Goal: Find specific page/section: Find specific page/section

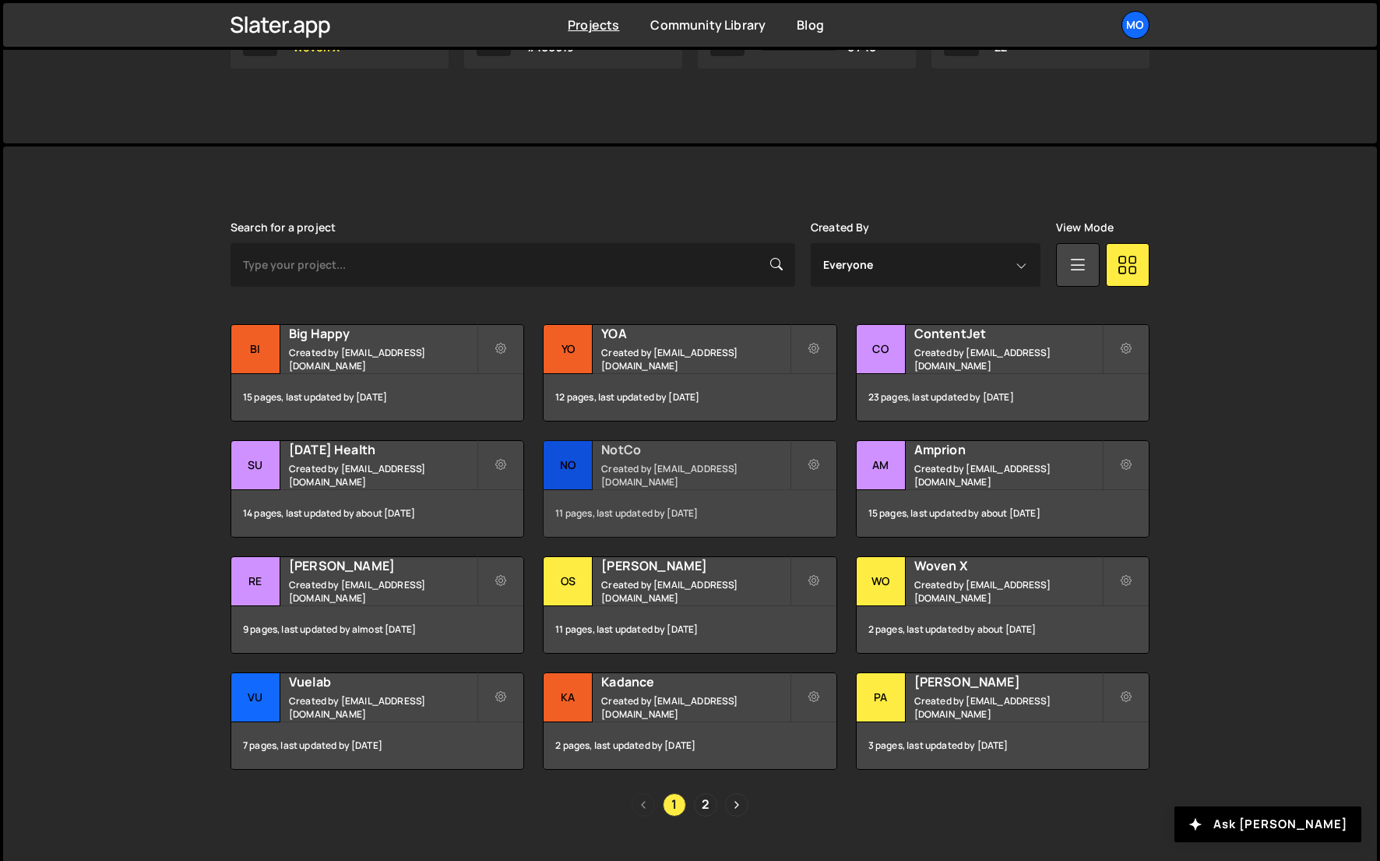
scroll to position [307, 0]
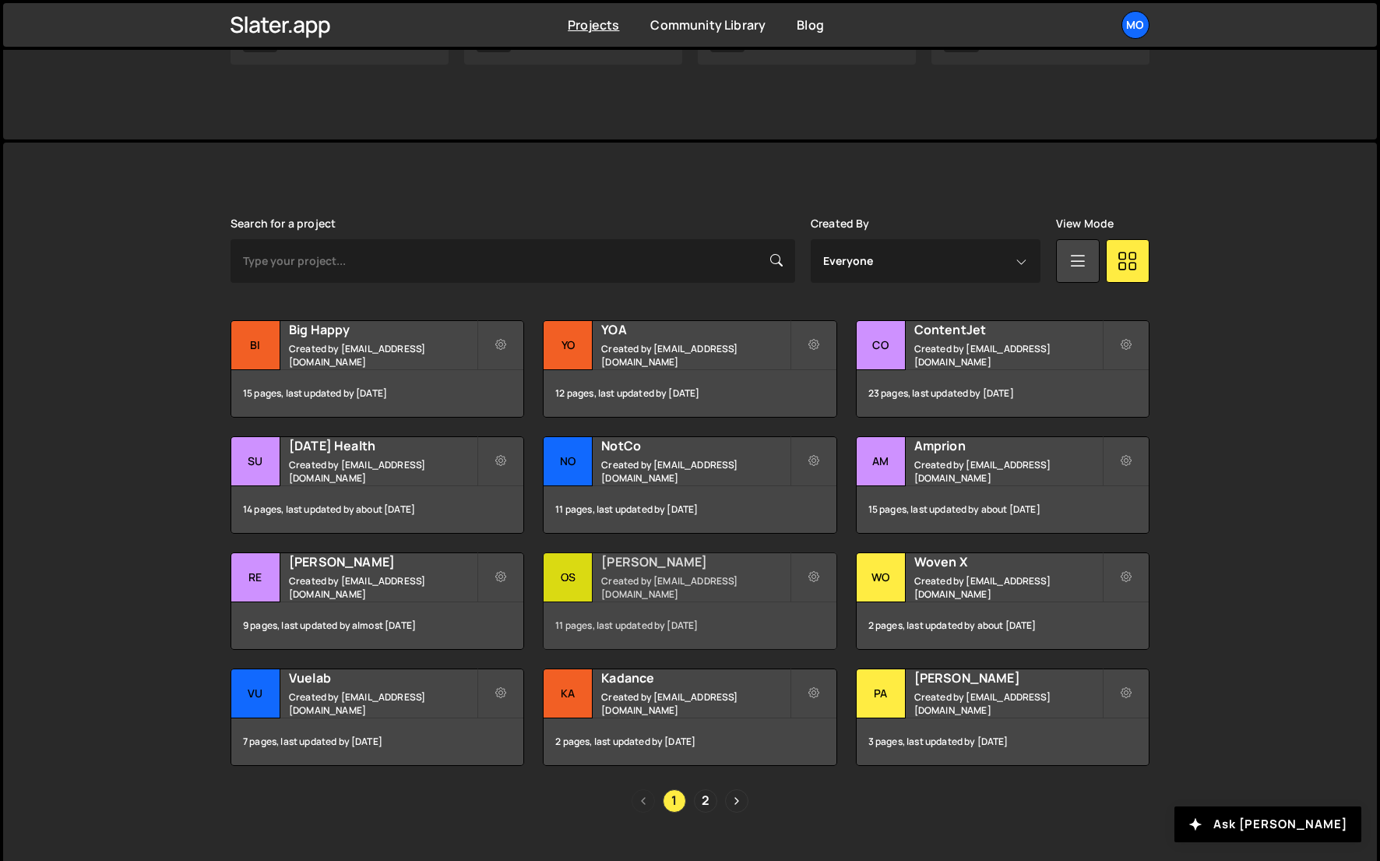
click at [688, 583] on small "Created by hello@monttilva.com" at bounding box center [695, 587] width 188 height 26
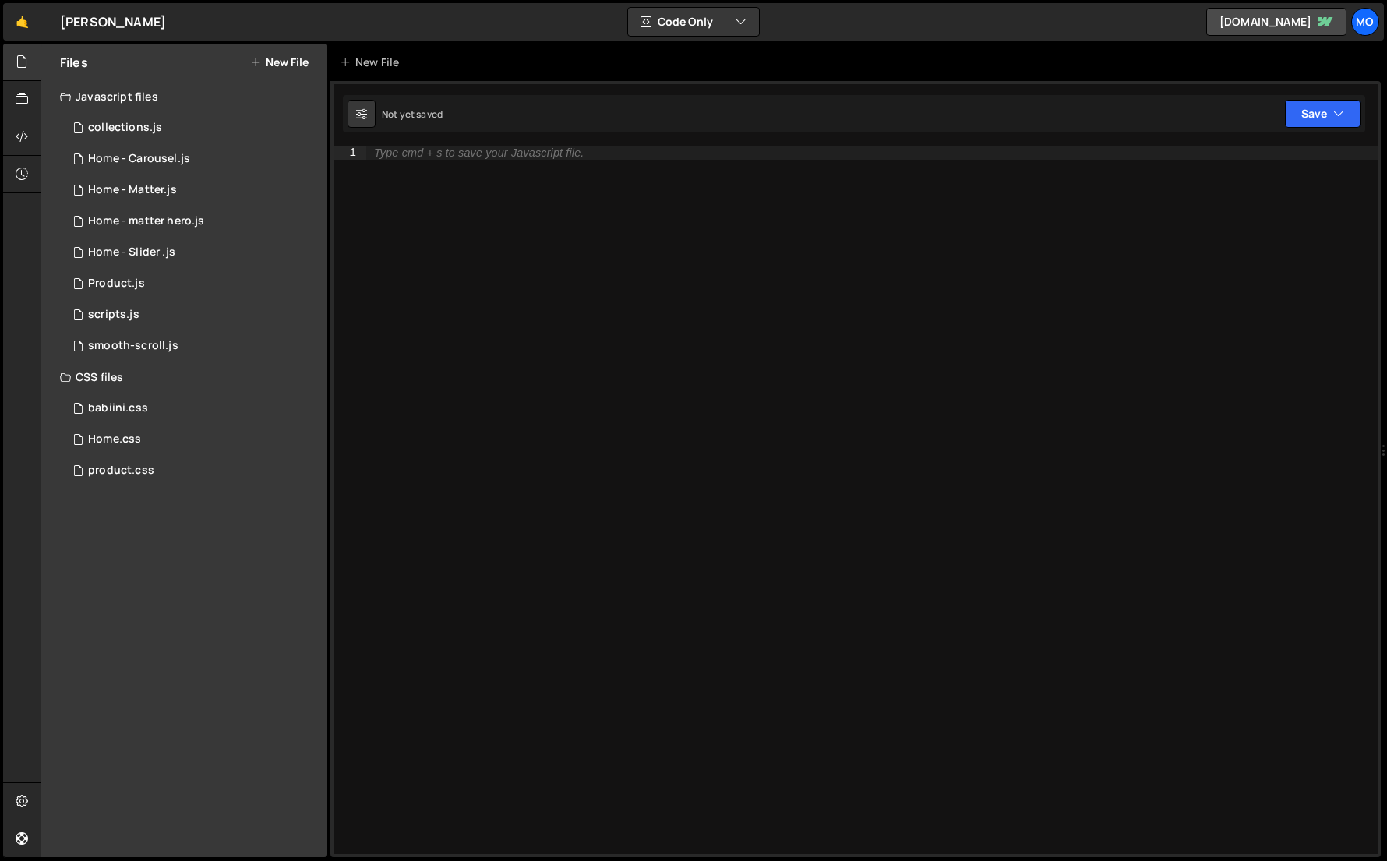
click at [149, 488] on div "Files New File Javascript files 2 collections.js 0 1 Home - Carousel.js 0 1 Hom…" at bounding box center [184, 450] width 286 height 813
click at [154, 478] on div "product.css 0" at bounding box center [193, 470] width 267 height 31
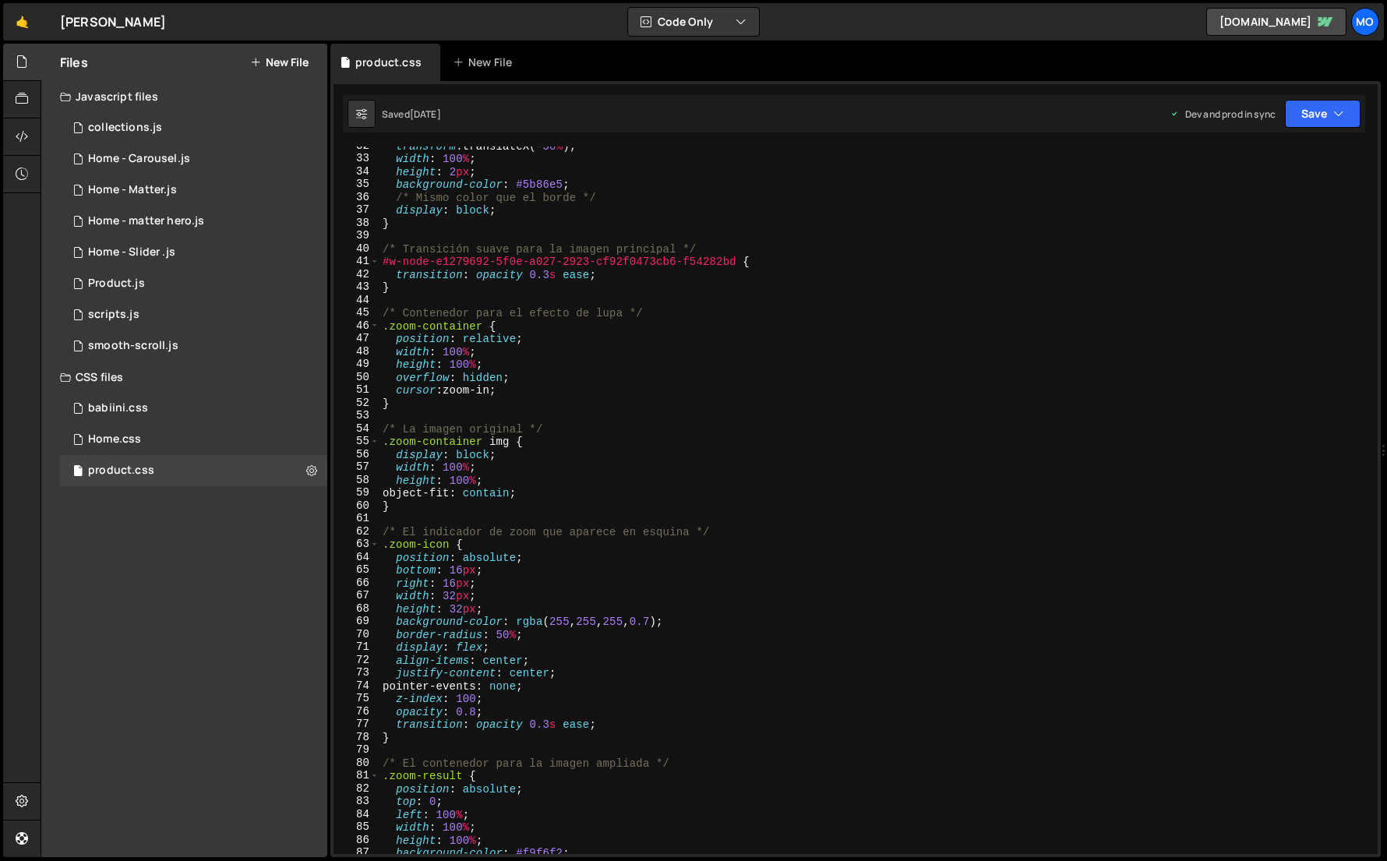
scroll to position [406, 0]
